Goal: Check status: Check status

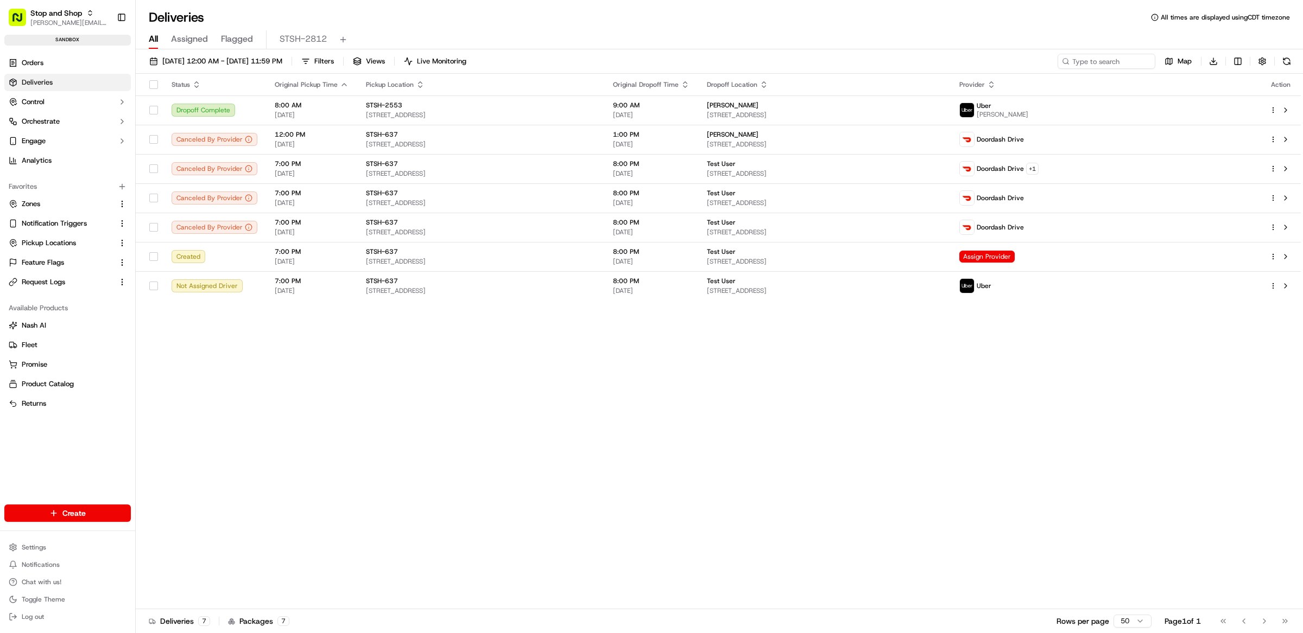
click at [566, 323] on div "Status Original Pickup Time Pickup Location Original Dropoff Time Dropoff Locat…" at bounding box center [718, 342] width 1165 height 536
click at [1289, 230] on button at bounding box center [1285, 227] width 13 height 13
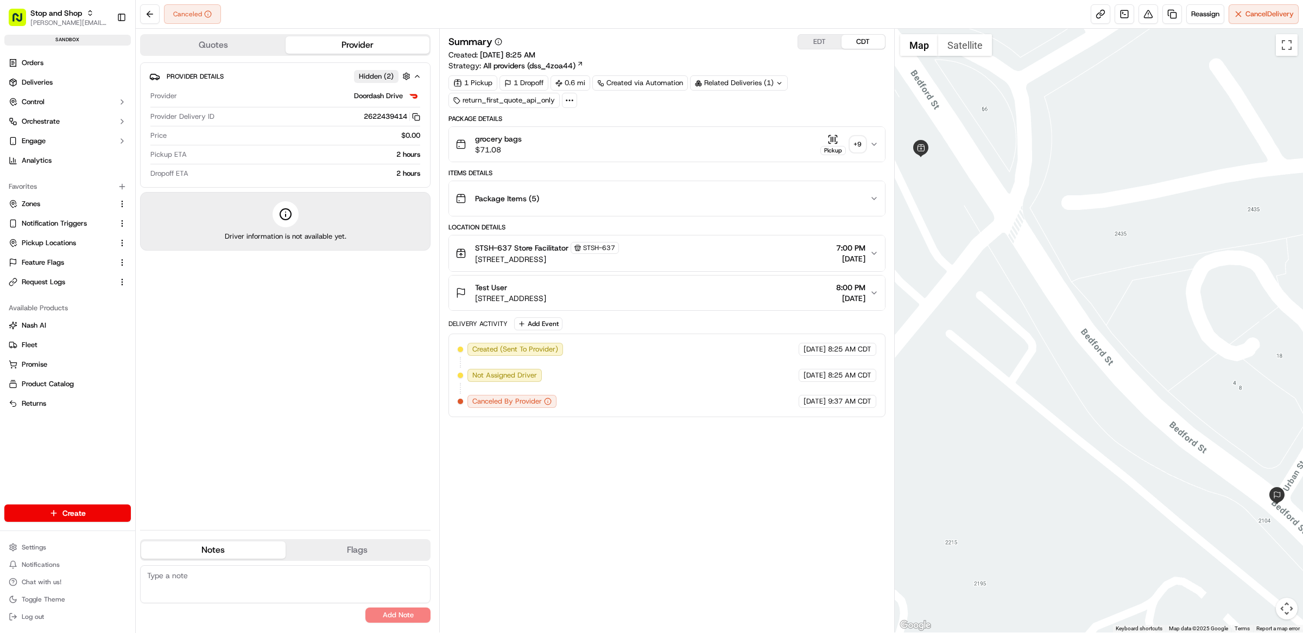
click at [571, 65] on span "All providers (dss_4zoa44)" at bounding box center [529, 65] width 92 height 11
click at [779, 85] on icon at bounding box center [779, 83] width 7 height 7
click at [823, 35] on button "EDT" at bounding box center [819, 42] width 43 height 14
click at [574, 104] on div at bounding box center [569, 100] width 15 height 15
click at [615, 161] on pre "{ "nash_order_id": "ord_o9MQsN5PcC8BVDgmAHSppi", "tags": [ "return_first_quote_…" at bounding box center [587, 180] width 203 height 68
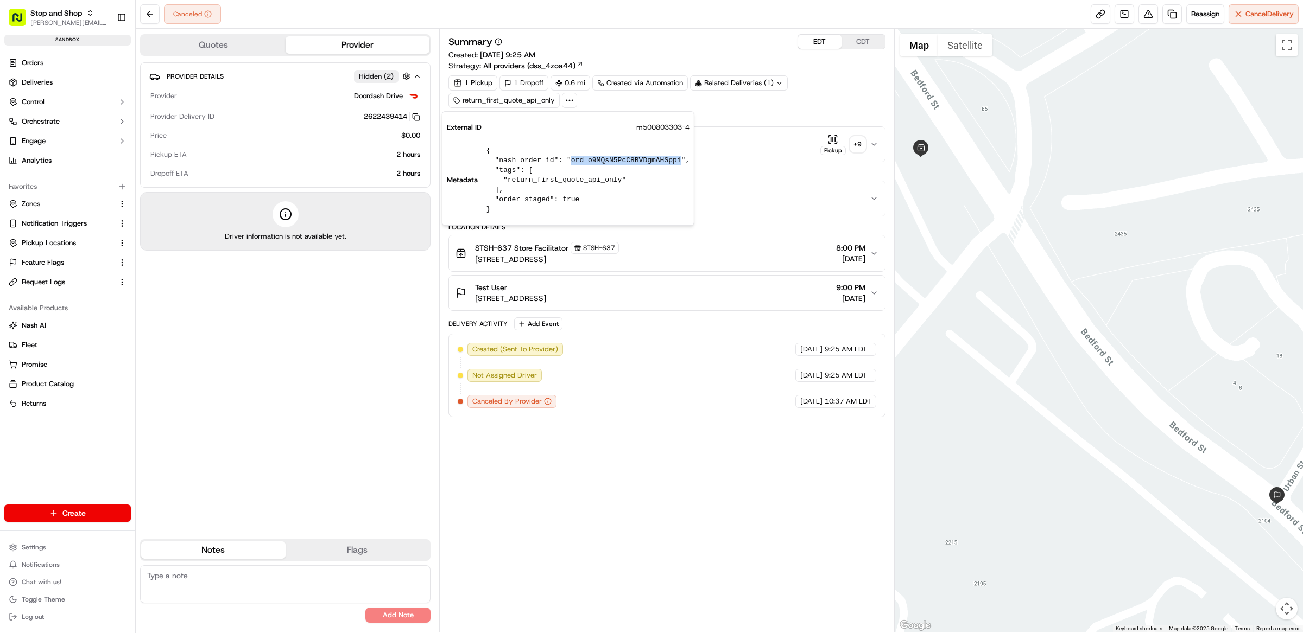
click at [615, 161] on pre "{ "nash_order_id": "ord_o9MQsN5PcC8BVDgmAHSppi", "tags": [ "return_first_quote_…" at bounding box center [587, 180] width 203 height 68
copy pre "ord_o9MQsN5PcC8BVDgmAHSppi"
click at [601, 544] on div "Summary EDT CDT Created: [DATE] 9:25 AM Strategy: All providers (dss_4zoa44) 1 …" at bounding box center [666, 330] width 437 height 593
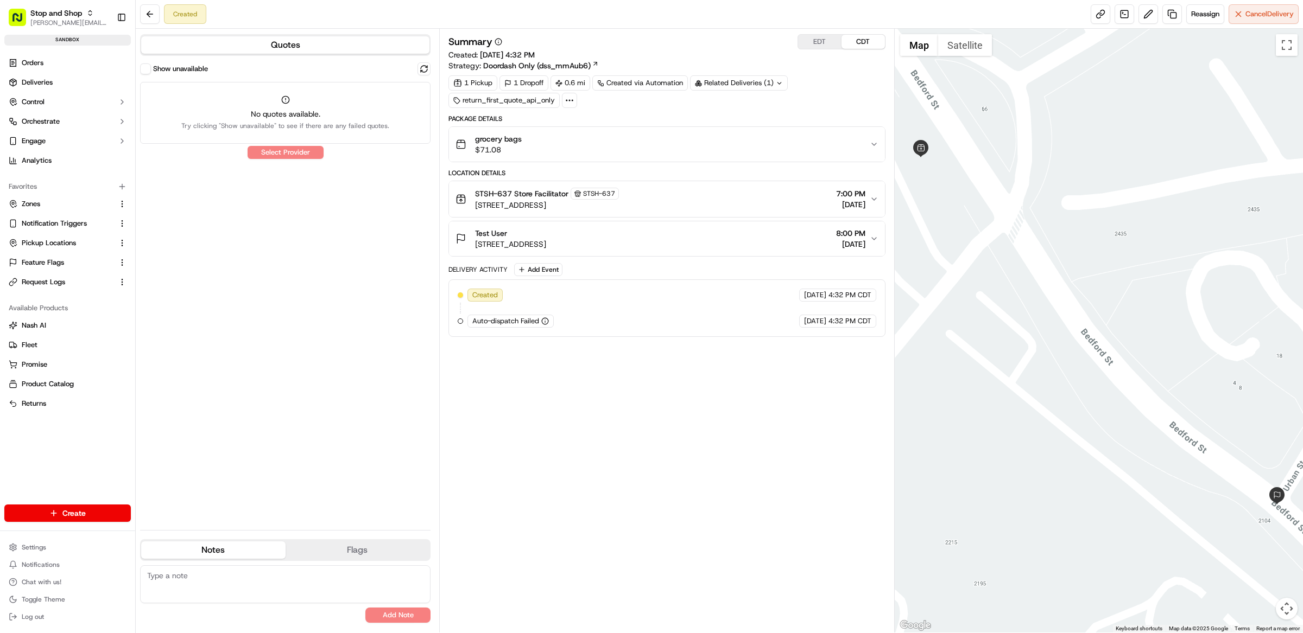
click at [557, 320] on div "Created 09/22/2025 4:32 PM CDT Auto-dispatch Failed 09/22/2025 4:32 PM CDT" at bounding box center [667, 308] width 418 height 39
click at [151, 75] on div "Show unavailable" at bounding box center [285, 68] width 290 height 13
click at [149, 71] on button "Show unavailable" at bounding box center [145, 68] width 11 height 11
